Goal: Check status: Check status

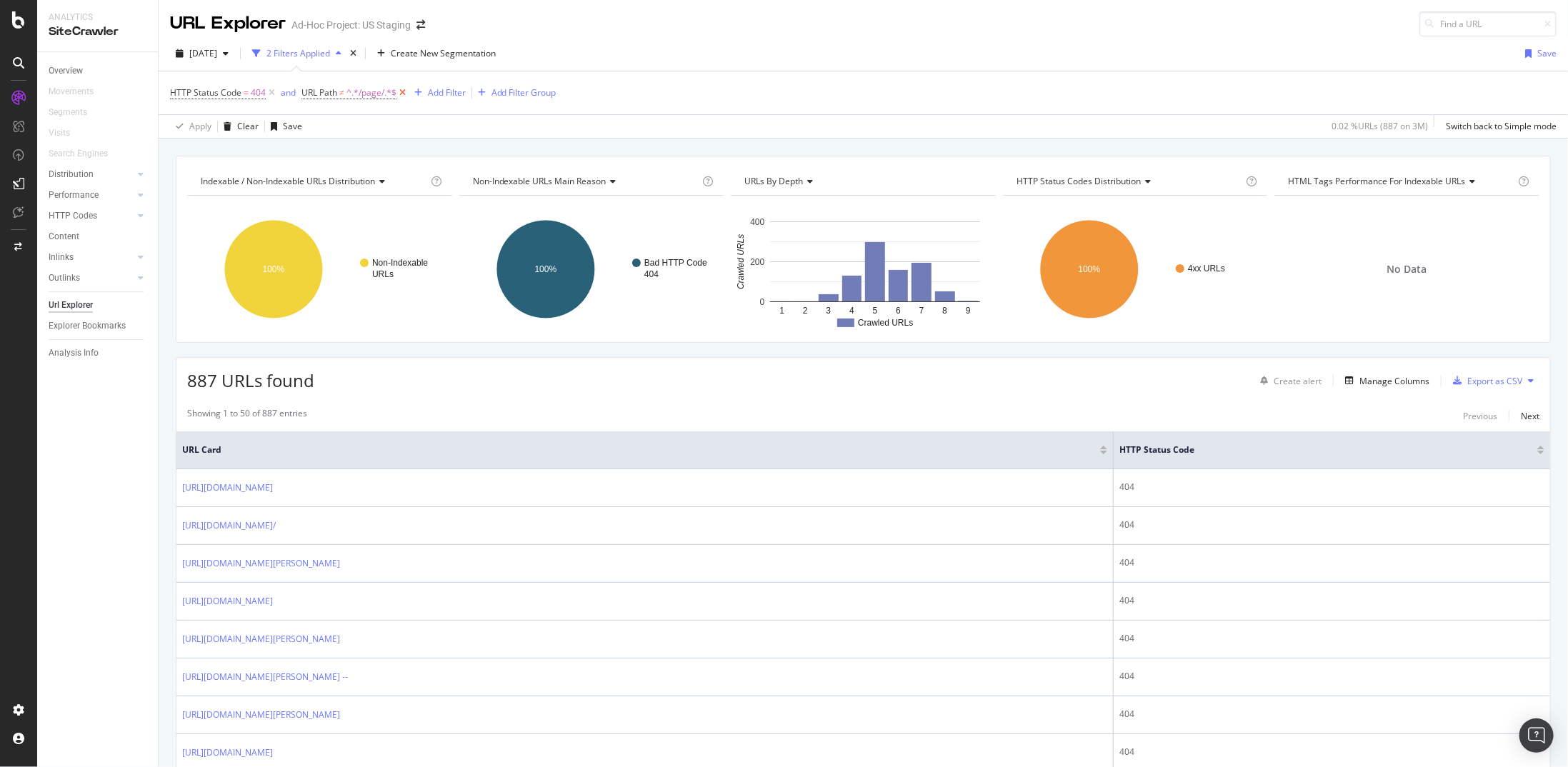
click at [406, 93] on icon at bounding box center [402, 93] width 12 height 15
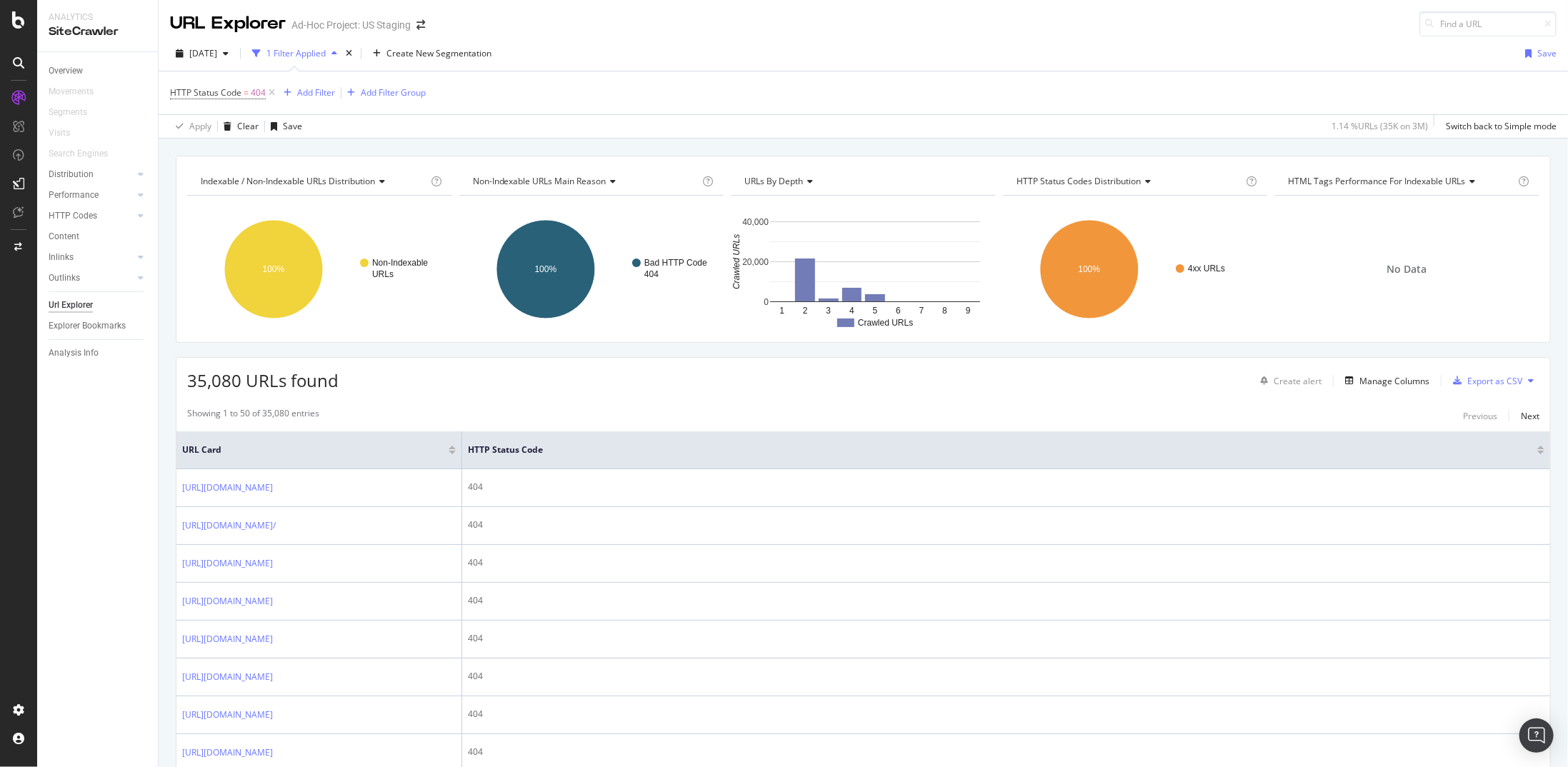
click at [81, 305] on div "Url Explorer" at bounding box center [71, 305] width 44 height 15
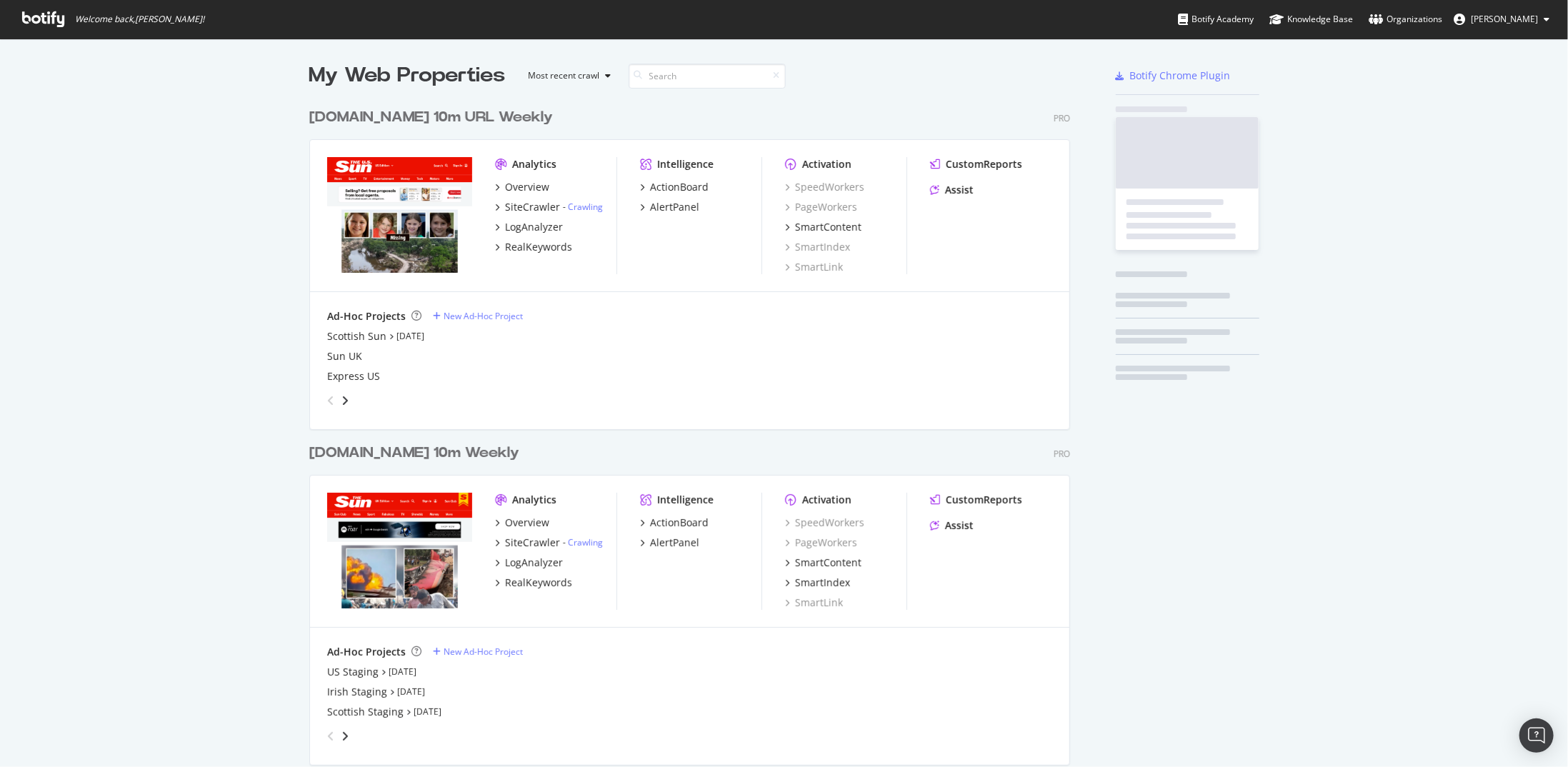
scroll to position [1581, 761]
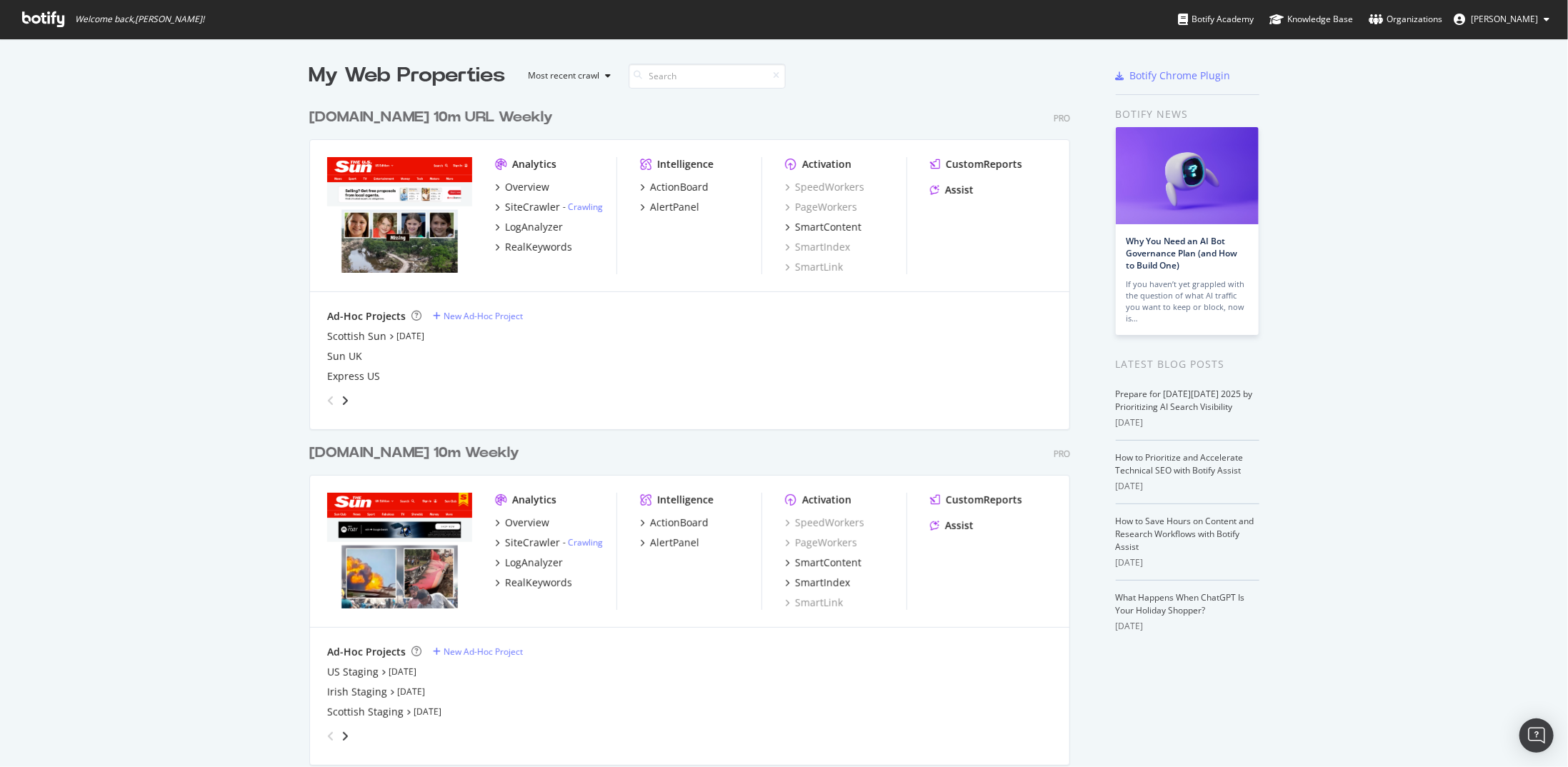
click at [409, 460] on div "TheSun.co.uk 10m Weekly" at bounding box center [414, 453] width 210 height 20
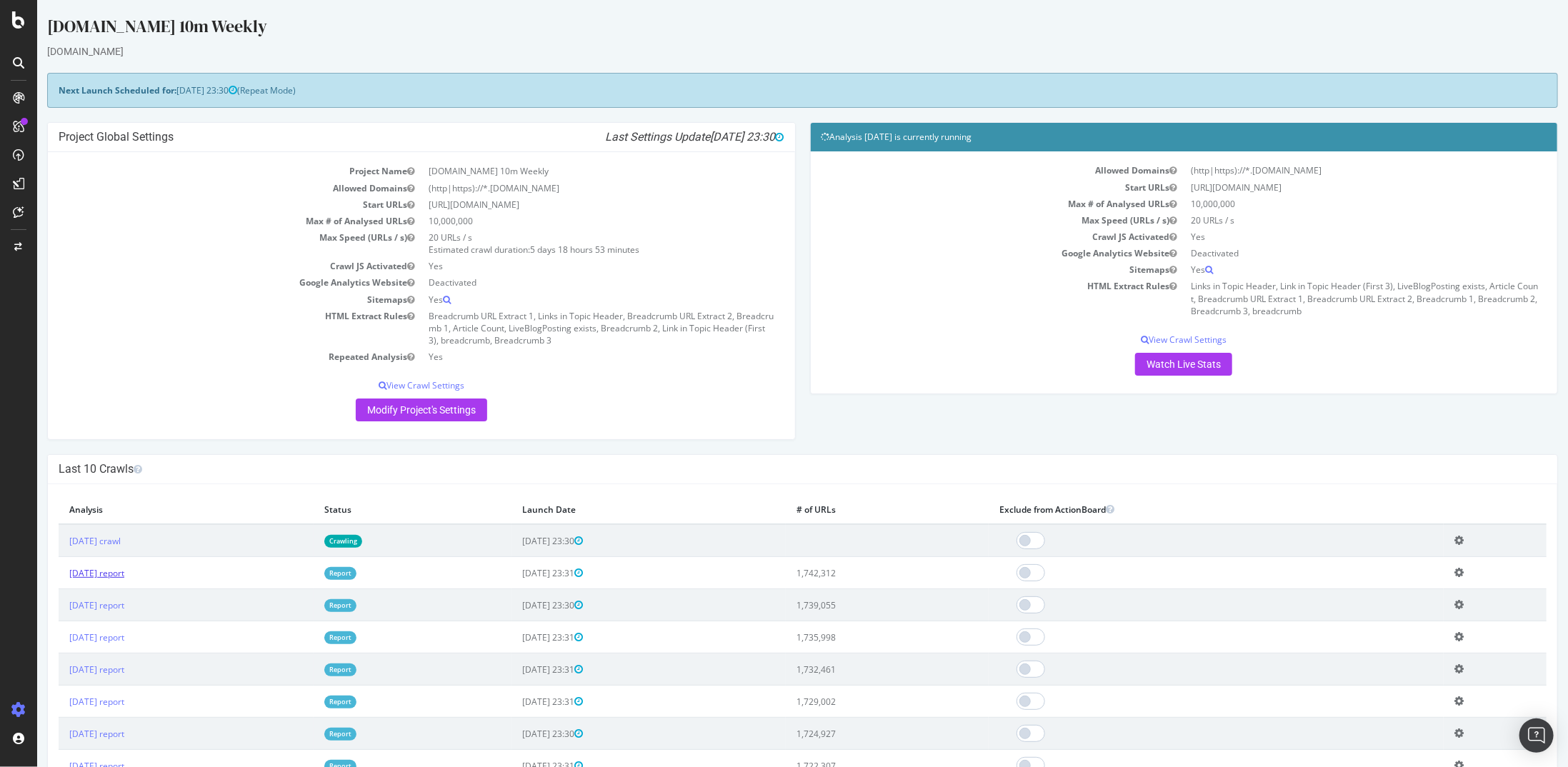
click at [124, 569] on link "2025 Sep. 28th report" at bounding box center [95, 573] width 55 height 12
